Goal: Contribute content

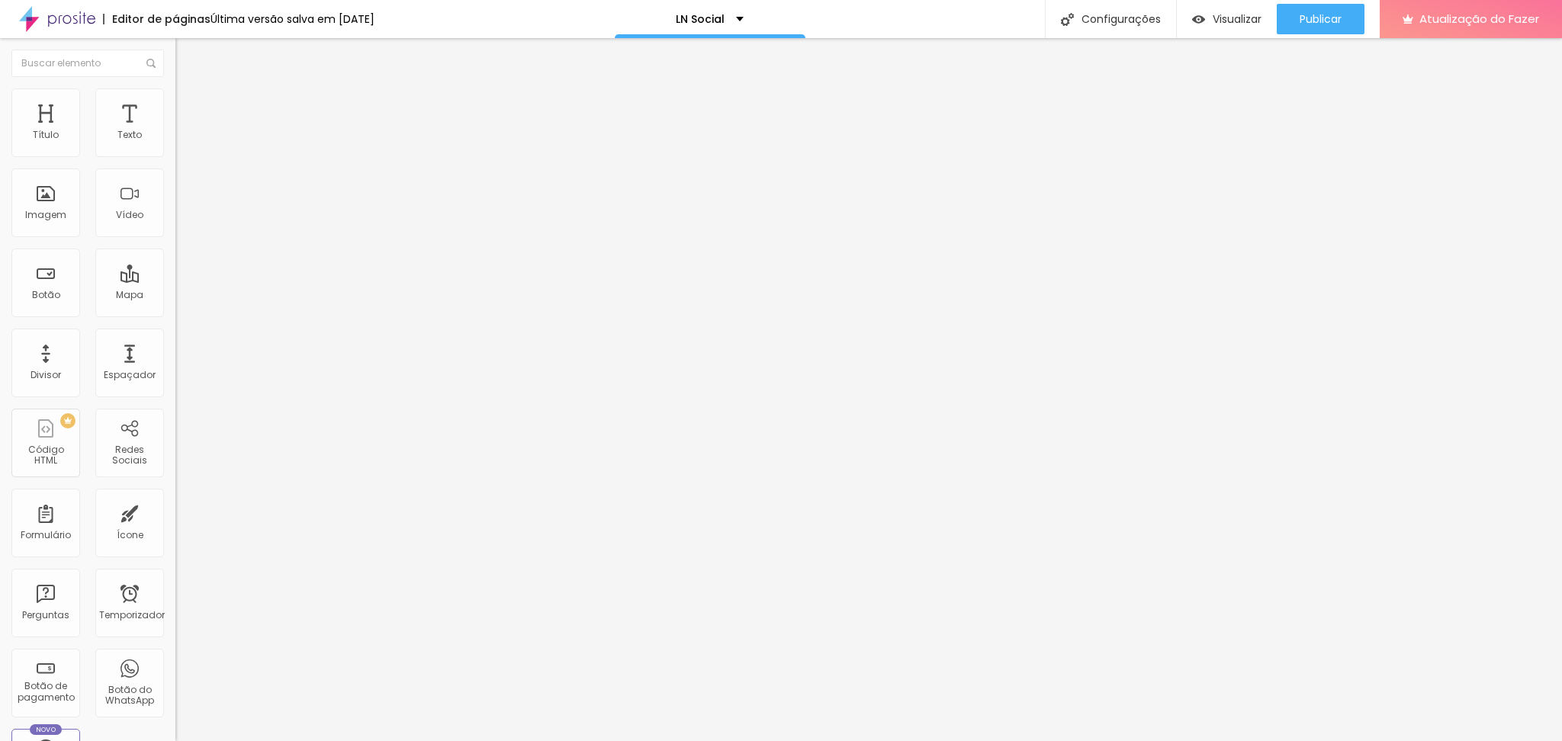
click at [175, 312] on input "[URL][DOMAIN_NAME]" at bounding box center [266, 306] width 183 height 15
click at [175, 314] on input "https://" at bounding box center [266, 306] width 183 height 15
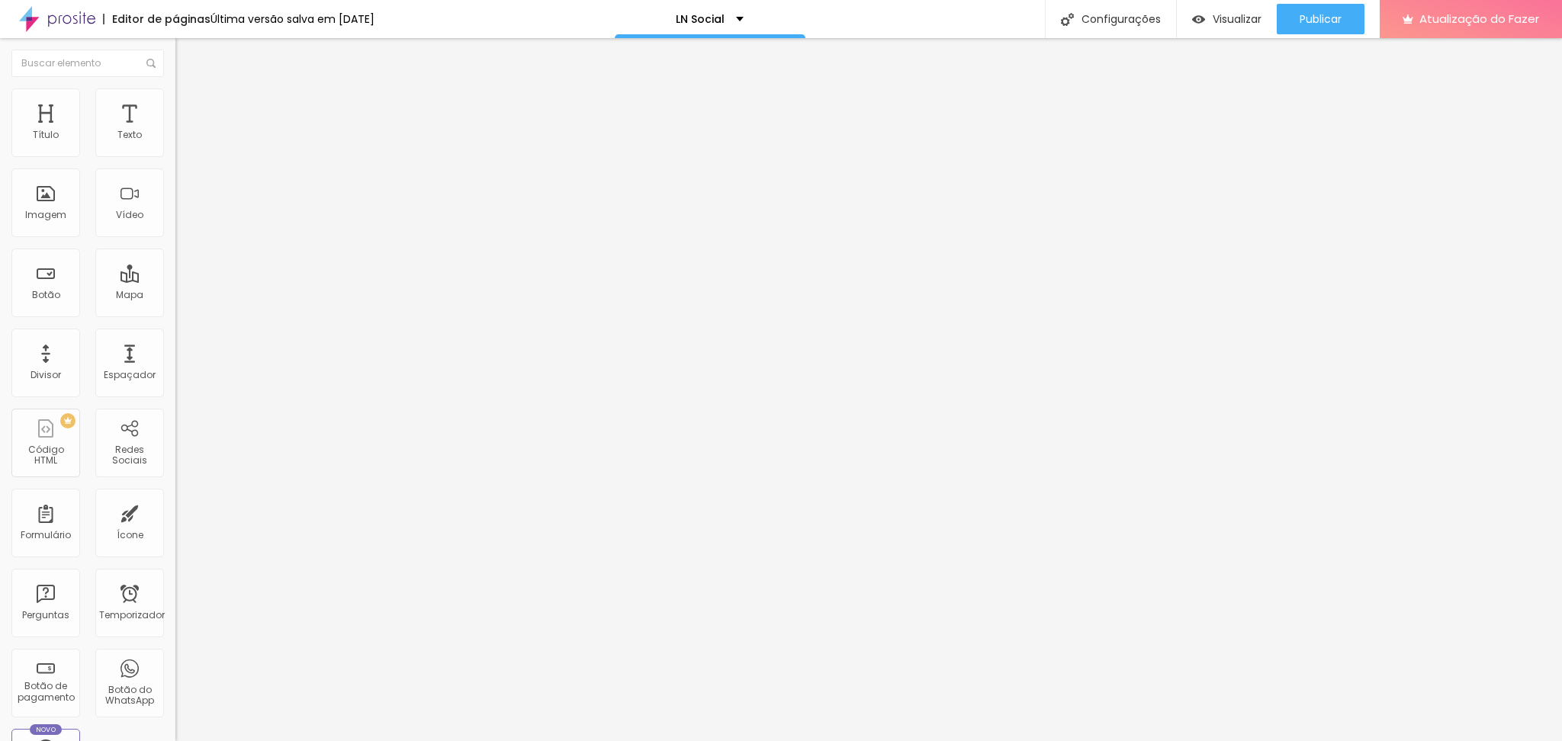
click at [175, 314] on input "https://" at bounding box center [266, 306] width 183 height 15
paste input "[DOMAIN_NAME][URL]"
type input "[URL][DOMAIN_NAME]"
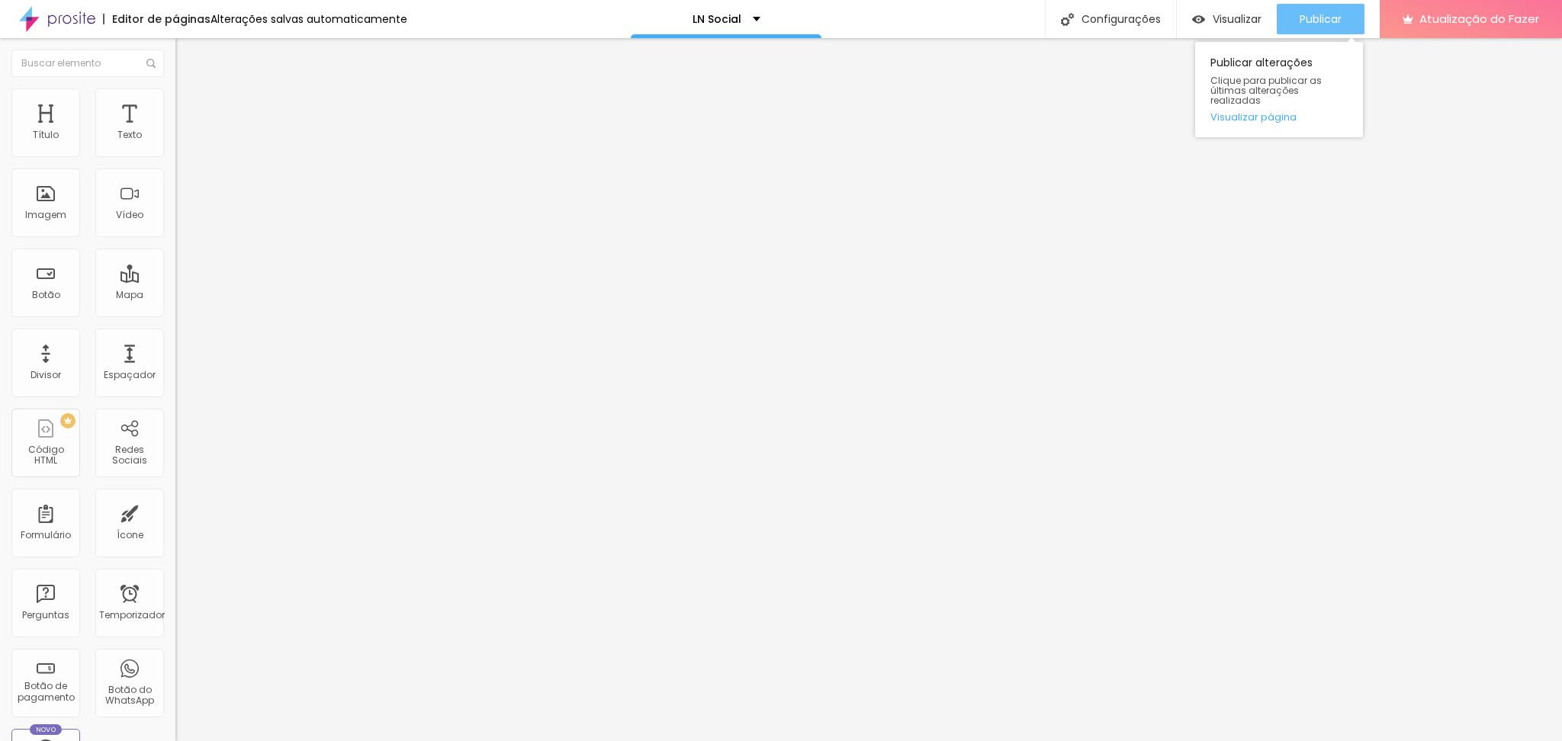
scroll to position [0, 0]
click at [1310, 20] on font "Publicar" at bounding box center [1320, 18] width 42 height 15
